Goal: Task Accomplishment & Management: Manage account settings

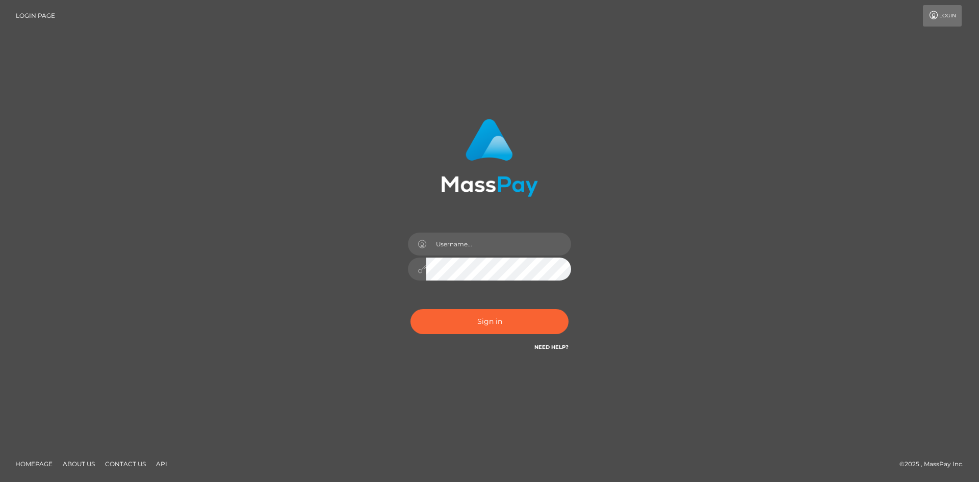
click at [456, 234] on input "text" at bounding box center [498, 243] width 145 height 23
type input "Maia"
click at [485, 324] on button "Sign in" at bounding box center [489, 321] width 158 height 25
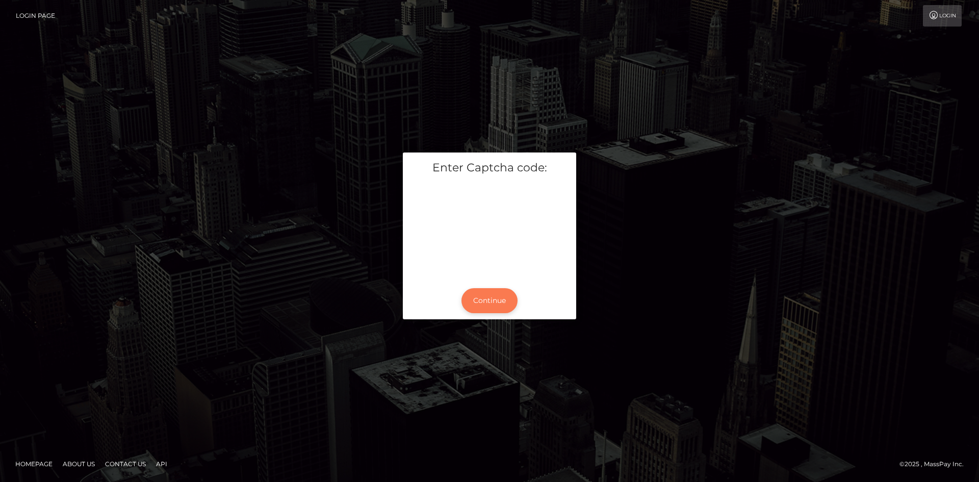
click at [497, 299] on button "Continue" at bounding box center [489, 300] width 56 height 25
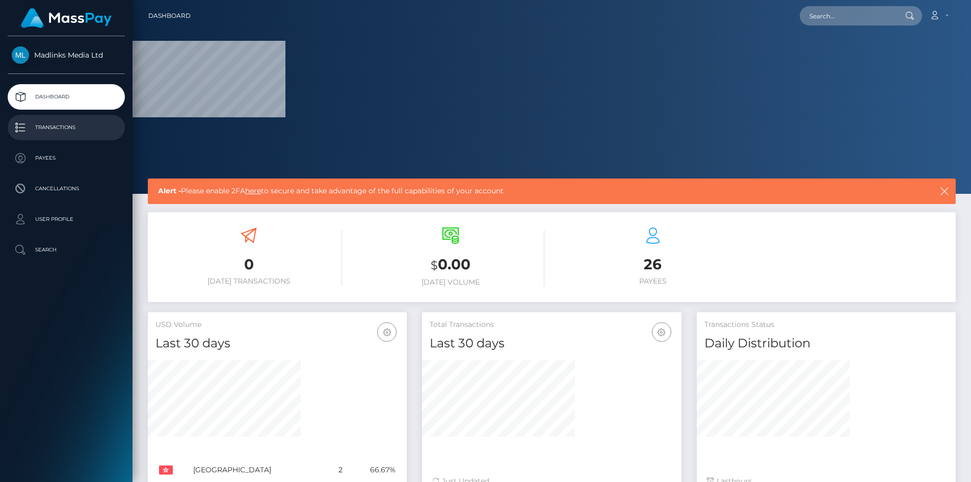
click at [75, 125] on p "Transactions" at bounding box center [66, 127] width 109 height 15
